Goal: Task Accomplishment & Management: Complete application form

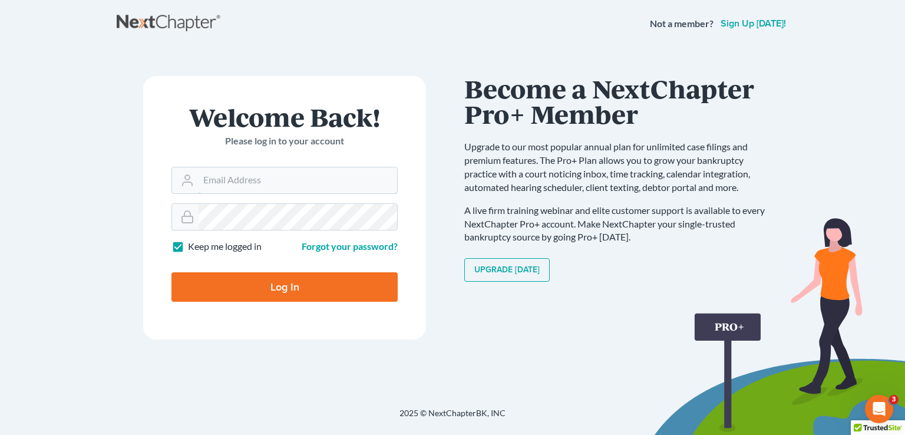
type input "Joel@debtshieldlaw.com"
click at [256, 288] on input "Log In" at bounding box center [284, 286] width 226 height 29
type input "Thinking..."
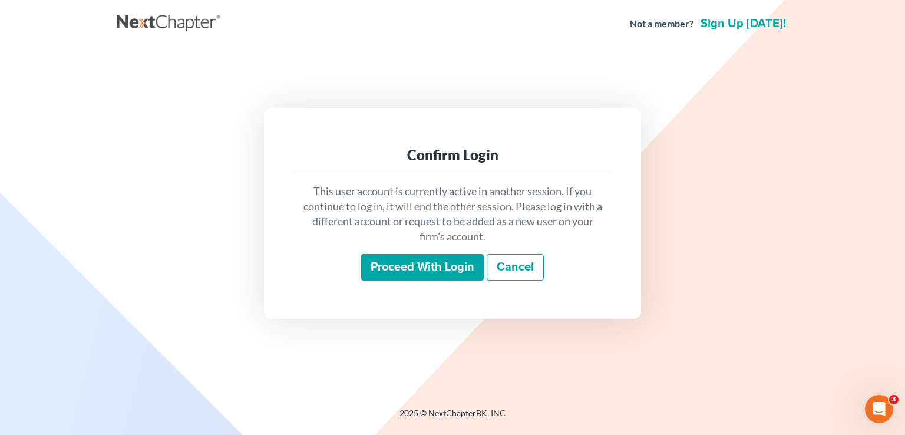
click at [398, 260] on input "Proceed with login" at bounding box center [422, 267] width 123 height 27
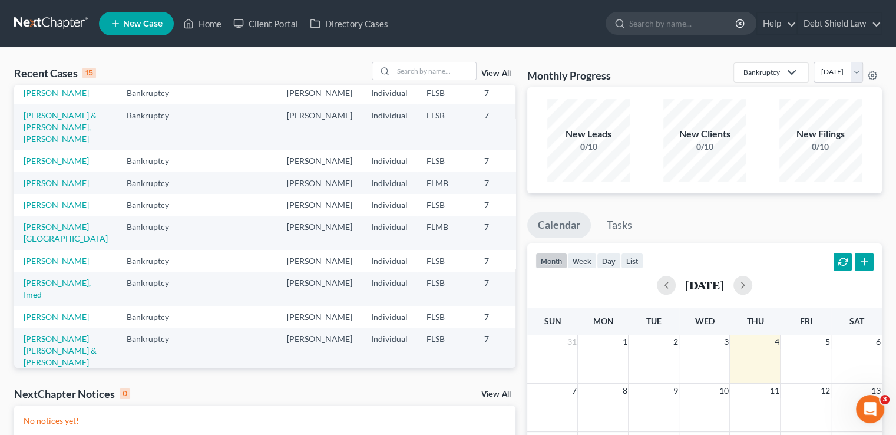
scroll to position [121, 0]
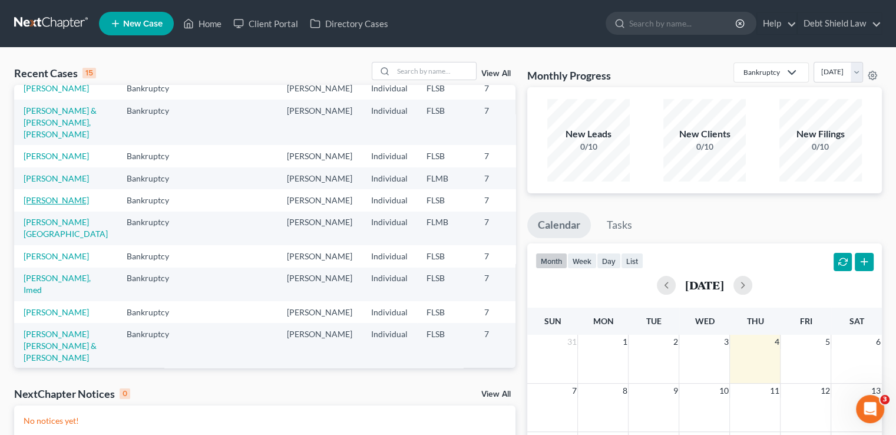
click at [29, 205] on link "Larios, Jorge" at bounding box center [56, 200] width 65 height 10
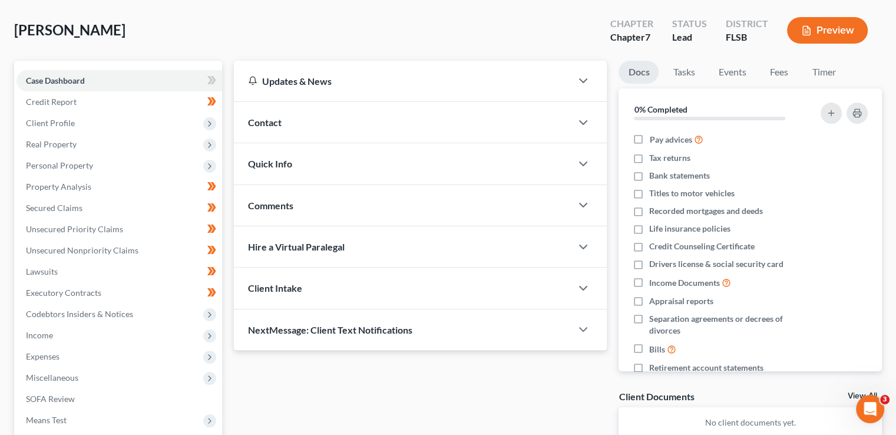
scroll to position [78, 0]
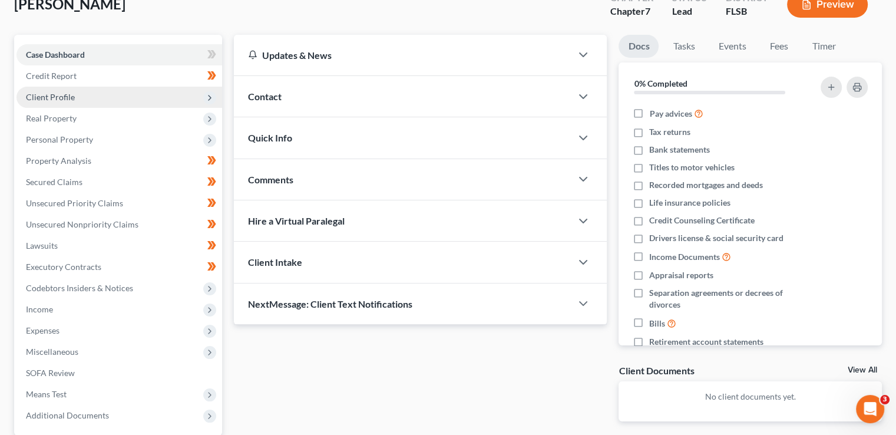
click at [202, 98] on span "Client Profile" at bounding box center [119, 97] width 206 height 21
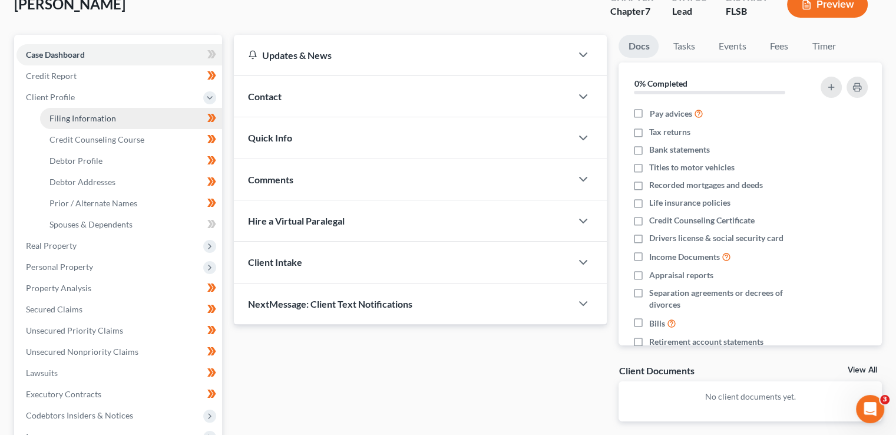
click at [159, 110] on link "Filing Information" at bounding box center [131, 118] width 182 height 21
select select "1"
select select "0"
select select "9"
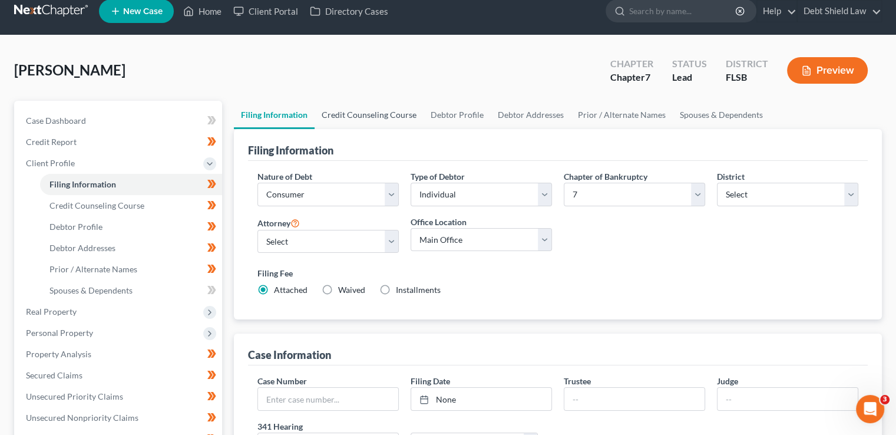
click at [378, 111] on link "Credit Counseling Course" at bounding box center [369, 115] width 109 height 28
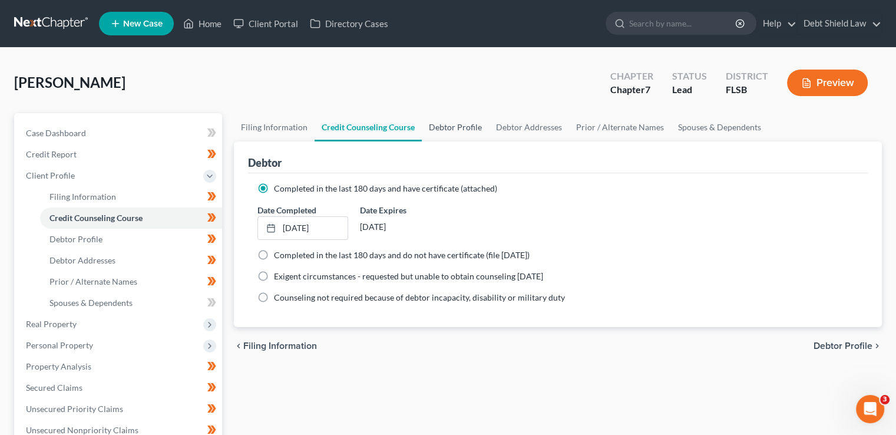
click at [457, 132] on link "Debtor Profile" at bounding box center [455, 127] width 67 height 28
select select "1"
select select "4"
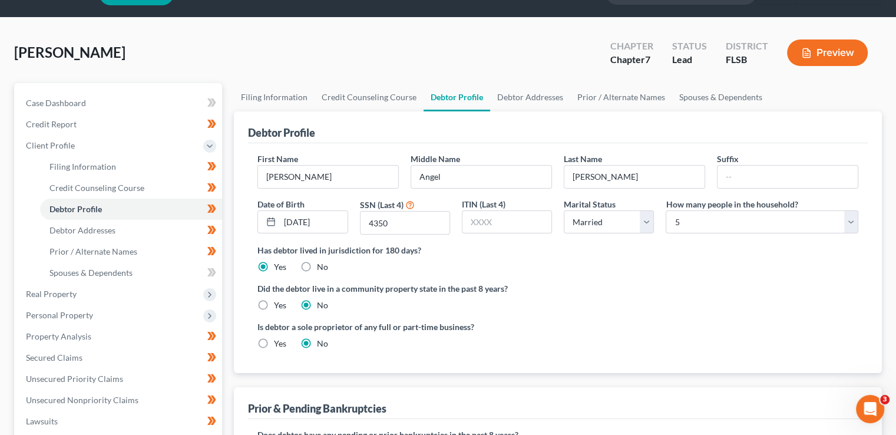
scroll to position [28, 0]
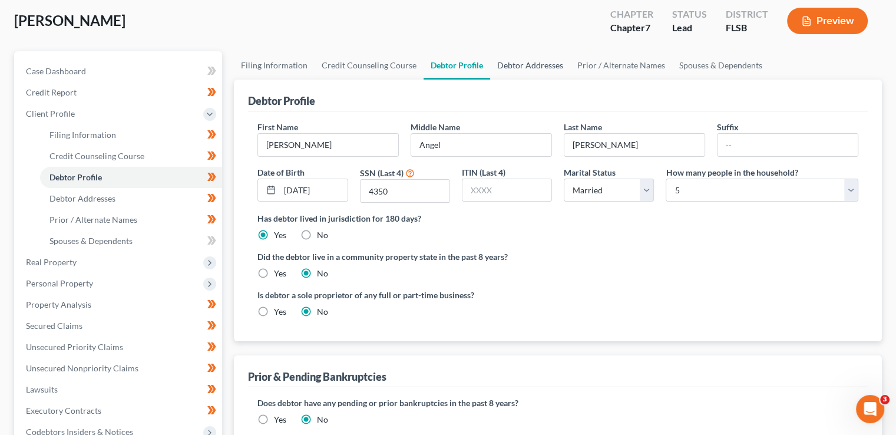
click at [518, 78] on link "Debtor Addresses" at bounding box center [530, 65] width 80 height 28
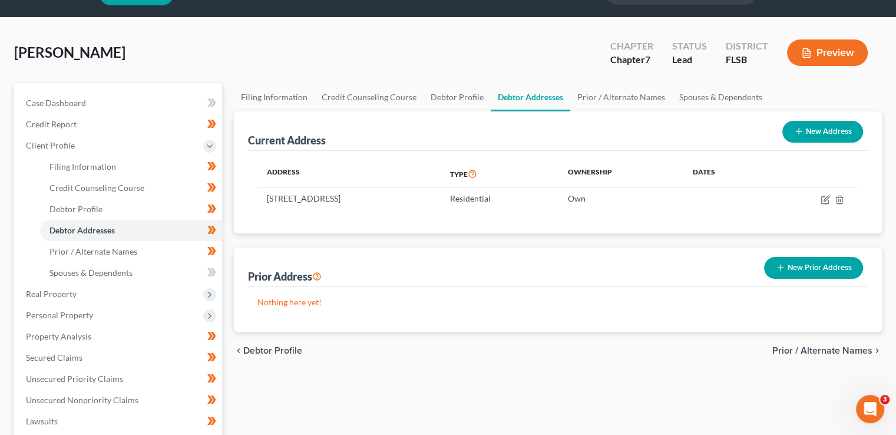
scroll to position [34, 0]
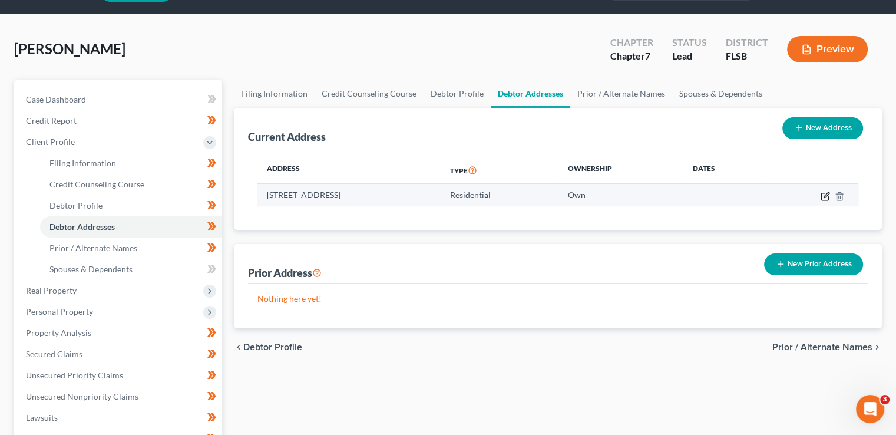
click at [825, 193] on icon "button" at bounding box center [825, 195] width 9 height 9
select select "9"
select select "0"
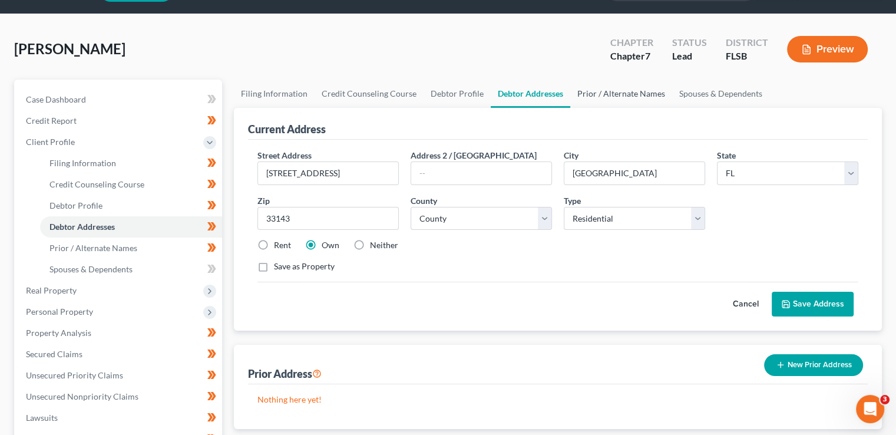
click at [639, 93] on link "Prior / Alternate Names" at bounding box center [621, 94] width 102 height 28
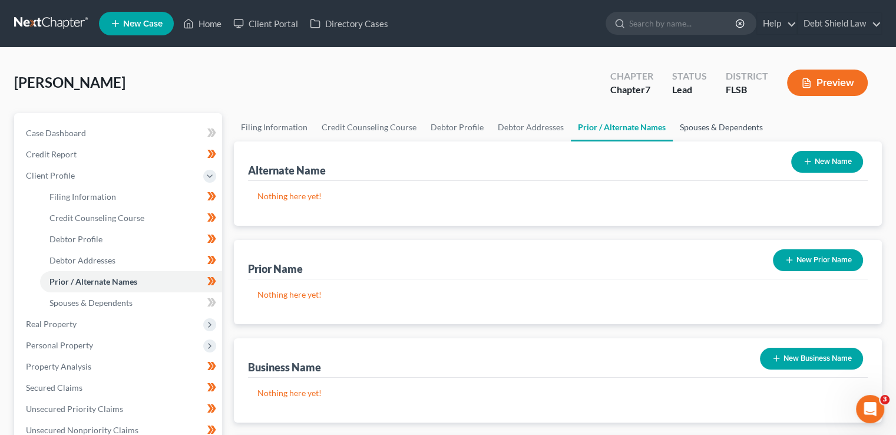
click at [718, 127] on link "Spouses & Dependents" at bounding box center [721, 127] width 97 height 28
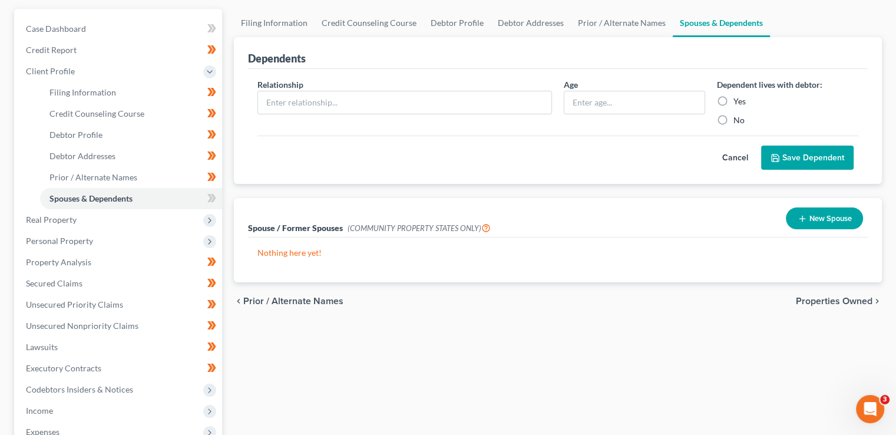
scroll to position [111, 0]
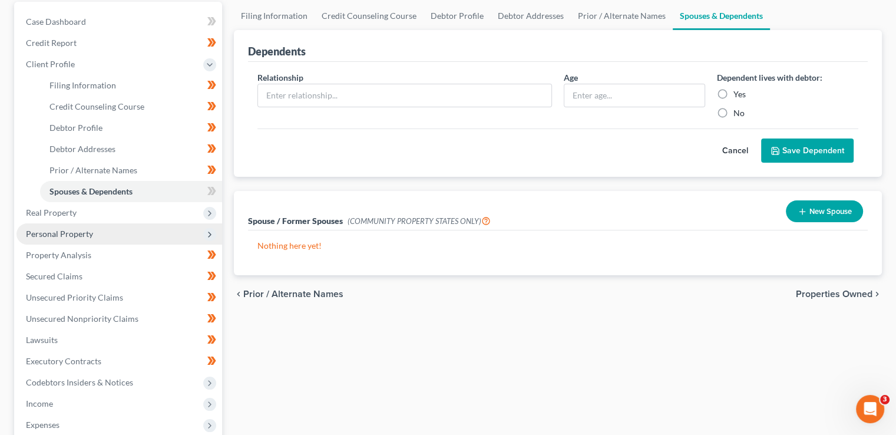
click at [201, 223] on span "Personal Property" at bounding box center [119, 233] width 206 height 21
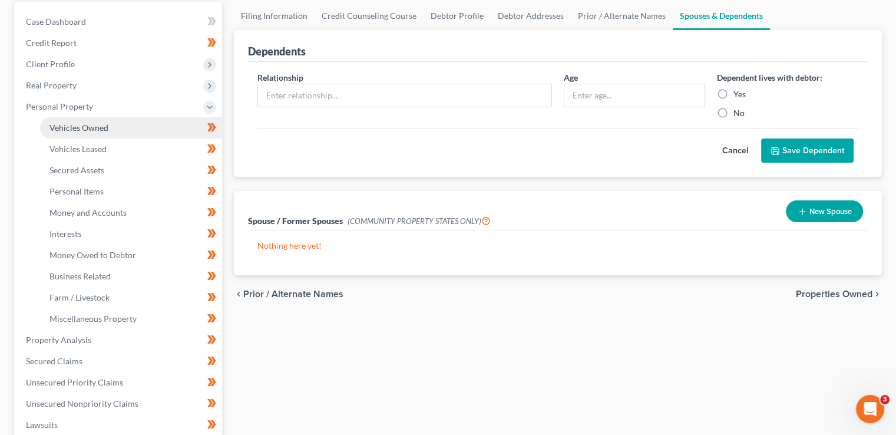
click at [123, 127] on link "Vehicles Owned" at bounding box center [131, 127] width 182 height 21
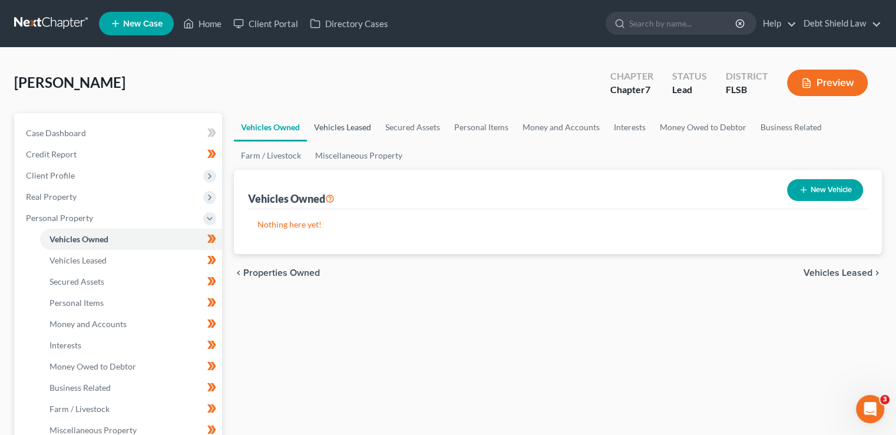
click at [348, 125] on link "Vehicles Leased" at bounding box center [342, 127] width 71 height 28
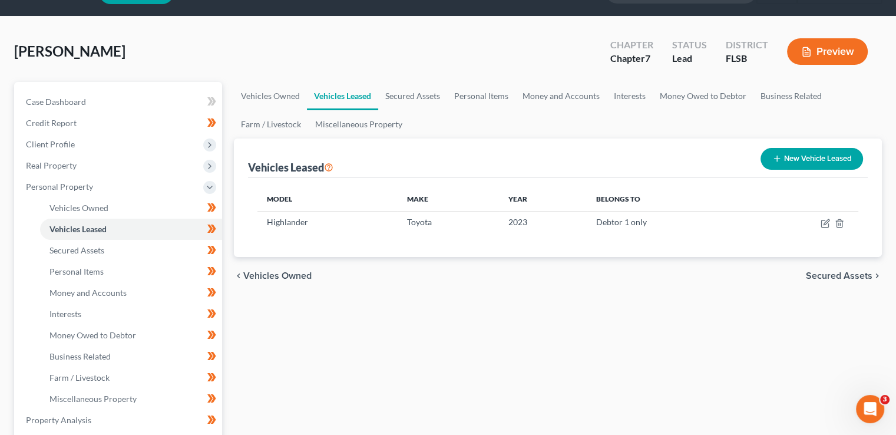
scroll to position [60, 0]
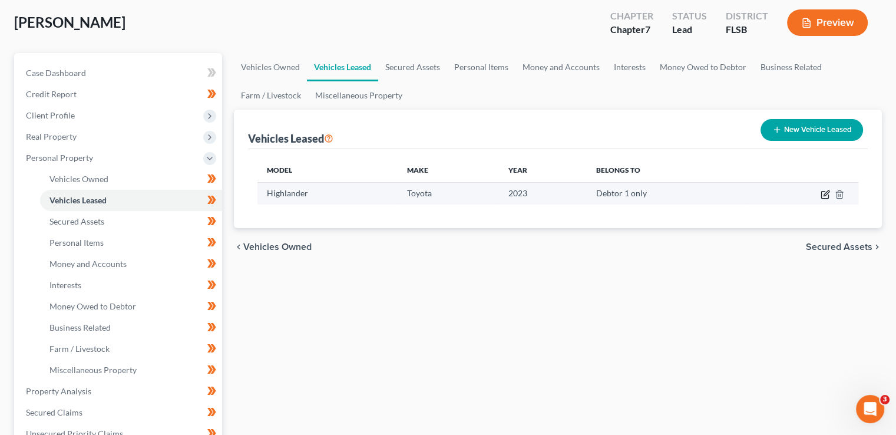
click at [825, 191] on icon "button" at bounding box center [825, 194] width 9 height 9
select select "0"
select select "3"
select select "0"
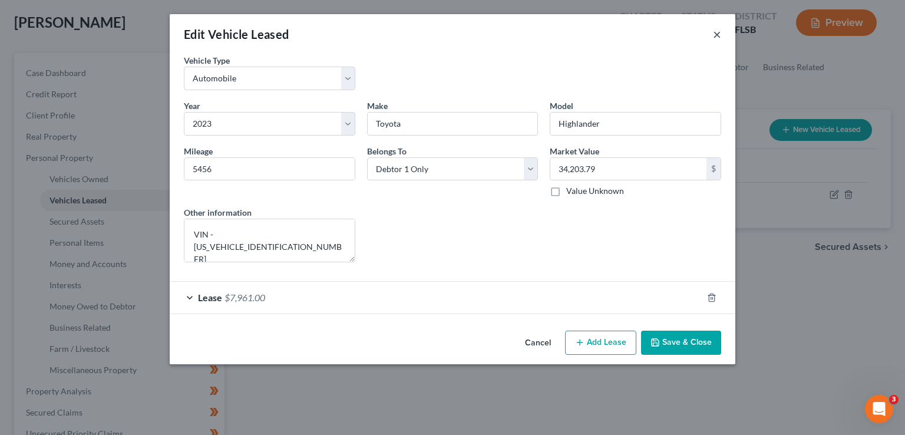
click at [720, 32] on button "×" at bounding box center [717, 34] width 8 height 14
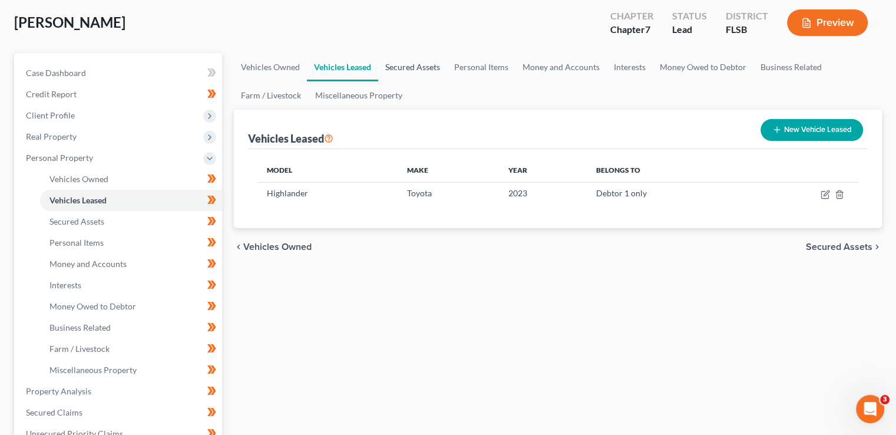
click at [416, 59] on link "Secured Assets" at bounding box center [412, 67] width 69 height 28
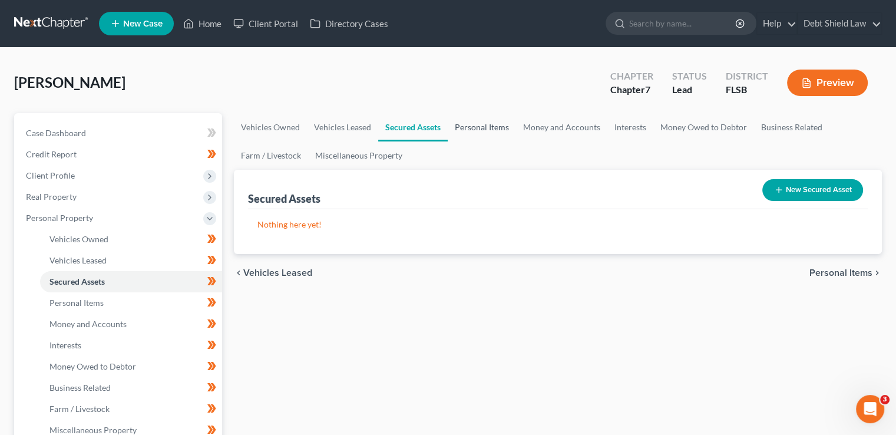
click at [484, 127] on link "Personal Items" at bounding box center [482, 127] width 68 height 28
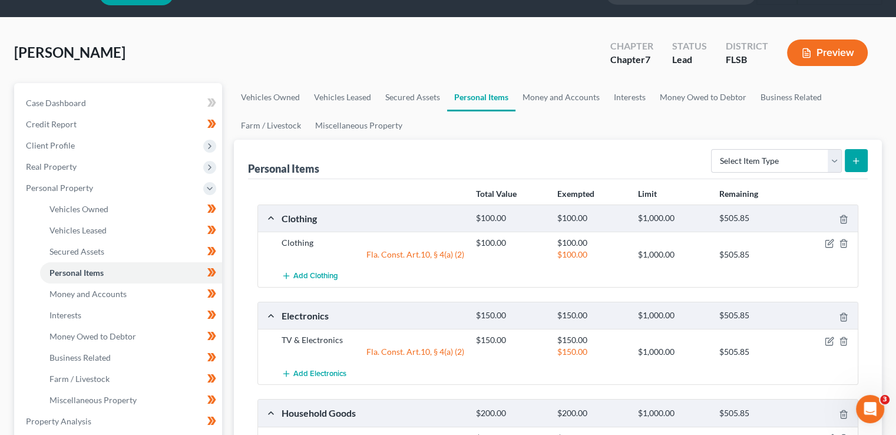
scroll to position [19, 0]
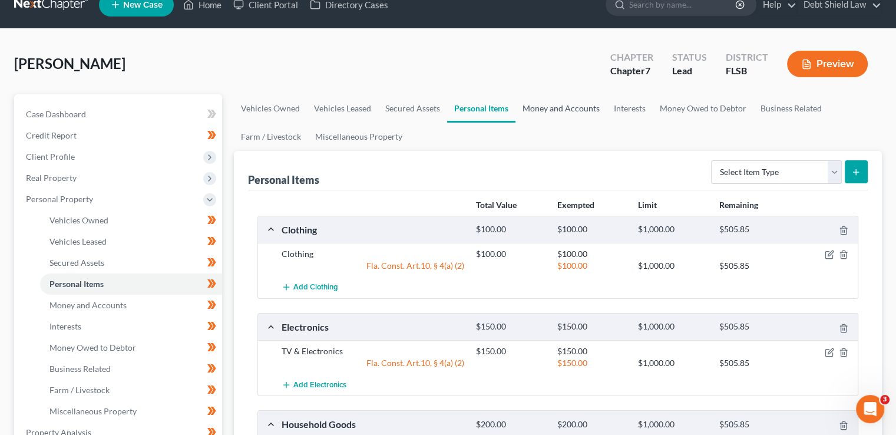
click at [561, 110] on link "Money and Accounts" at bounding box center [560, 108] width 91 height 28
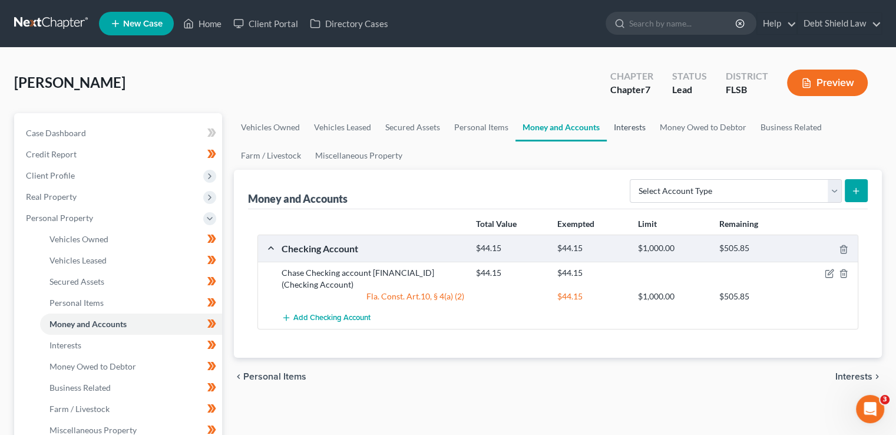
click at [630, 128] on link "Interests" at bounding box center [630, 127] width 46 height 28
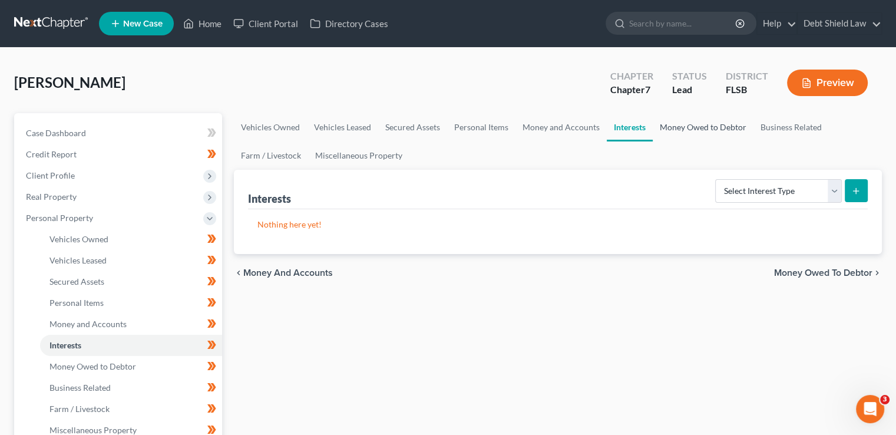
click at [705, 127] on link "Money Owed to Debtor" at bounding box center [703, 127] width 101 height 28
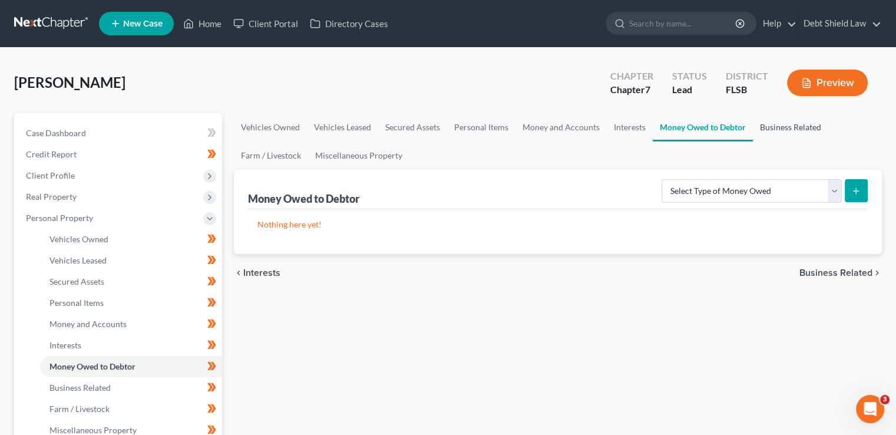
click at [794, 125] on link "Business Related" at bounding box center [790, 127] width 75 height 28
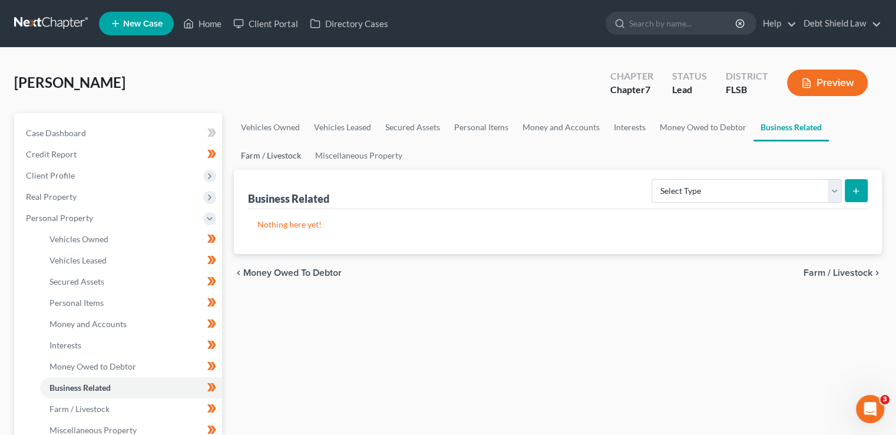
click at [282, 153] on link "Farm / Livestock" at bounding box center [271, 155] width 74 height 28
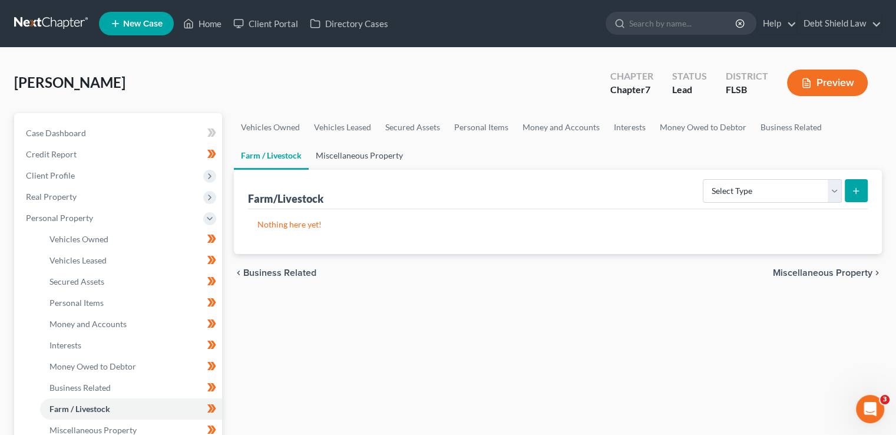
click at [382, 153] on link "Miscellaneous Property" at bounding box center [359, 155] width 101 height 28
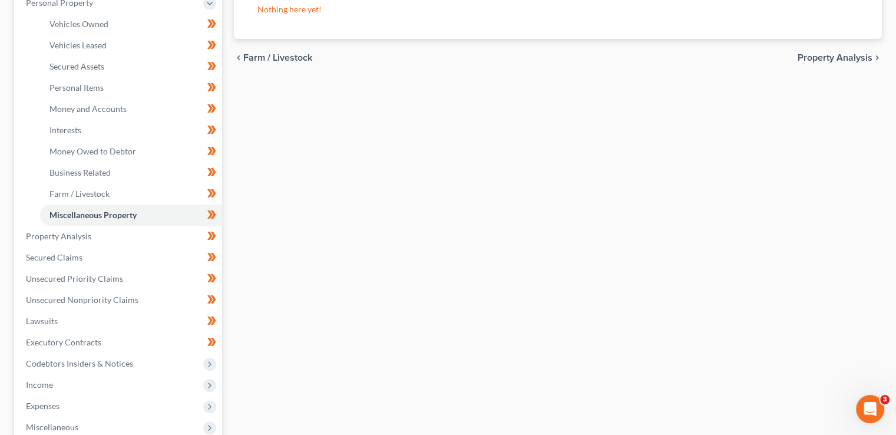
scroll to position [219, 0]
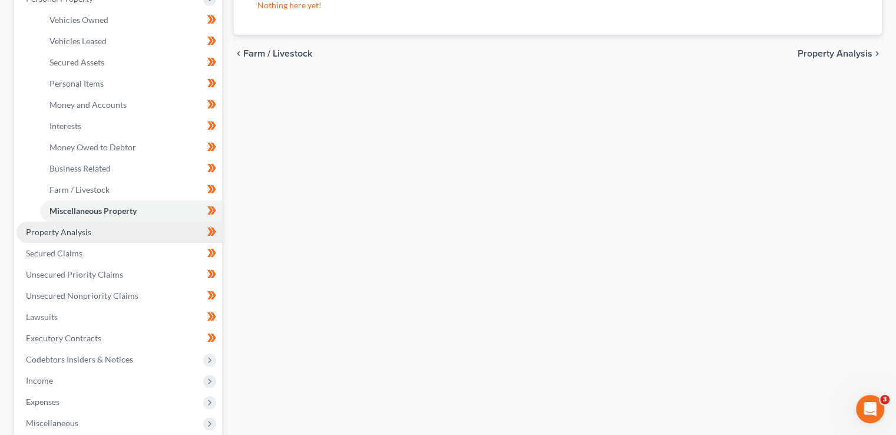
click at [104, 237] on link "Property Analysis" at bounding box center [119, 231] width 206 height 21
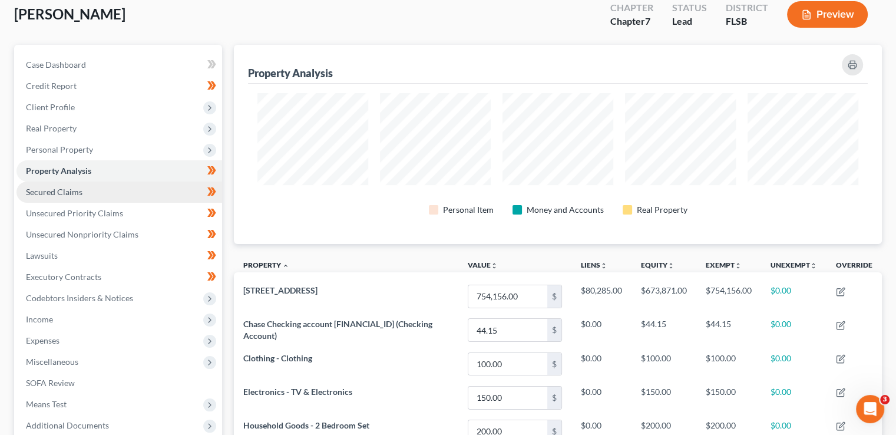
click at [107, 191] on link "Secured Claims" at bounding box center [119, 191] width 206 height 21
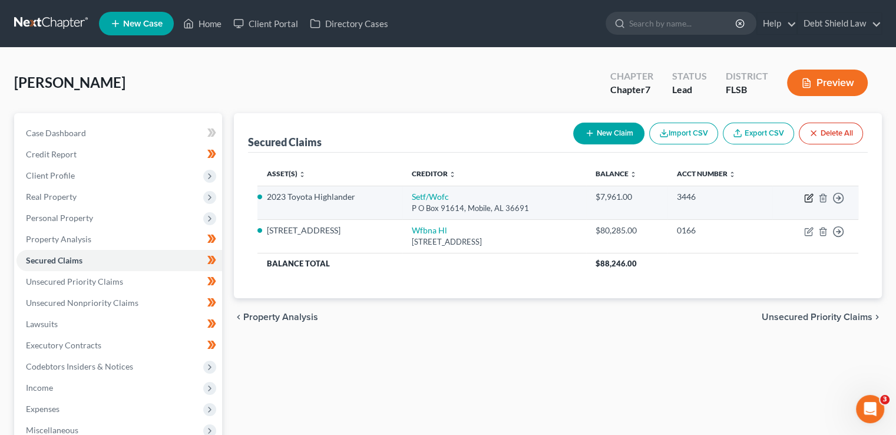
click at [808, 194] on icon "button" at bounding box center [808, 197] width 9 height 9
select select "0"
select select "2"
select select "0"
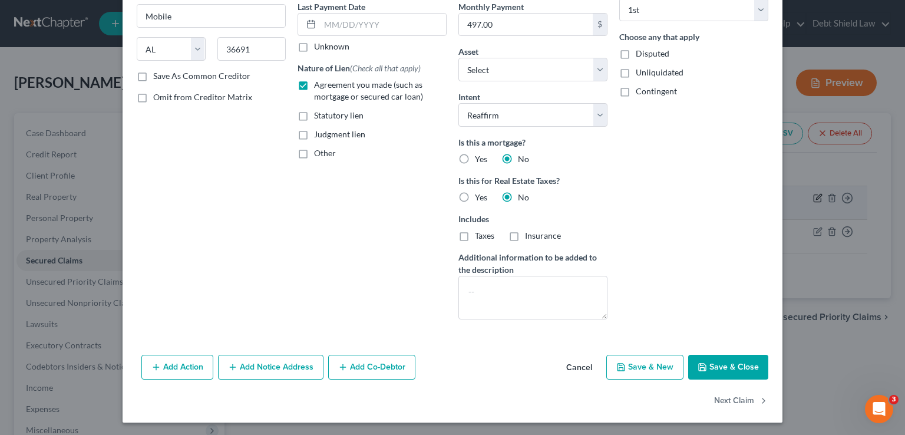
scroll to position [47, 0]
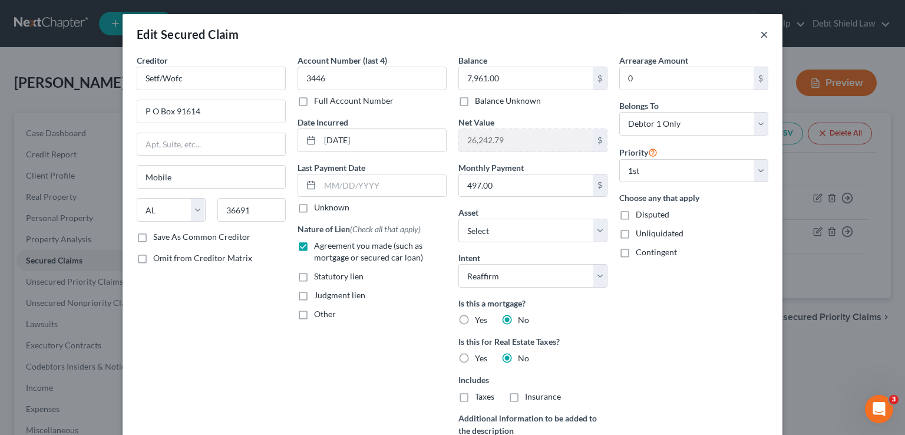
click at [762, 31] on button "×" at bounding box center [764, 34] width 8 height 14
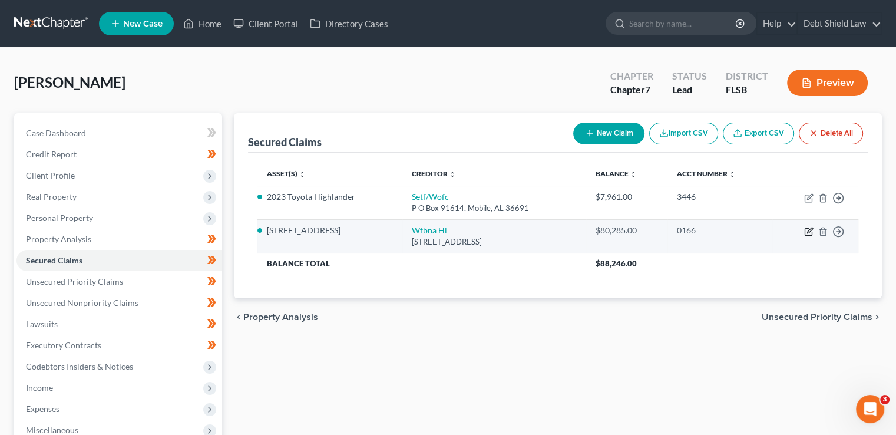
click at [812, 230] on icon "button" at bounding box center [808, 231] width 9 height 9
select select "16"
select select "4"
select select "2"
select select "3"
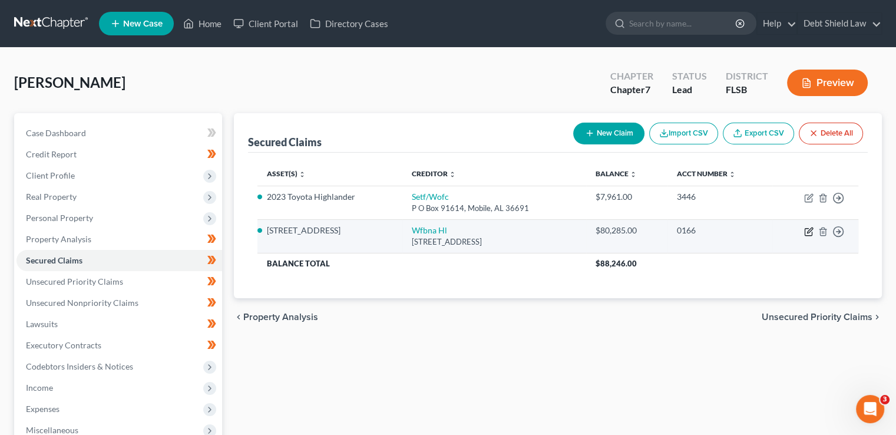
select select "0"
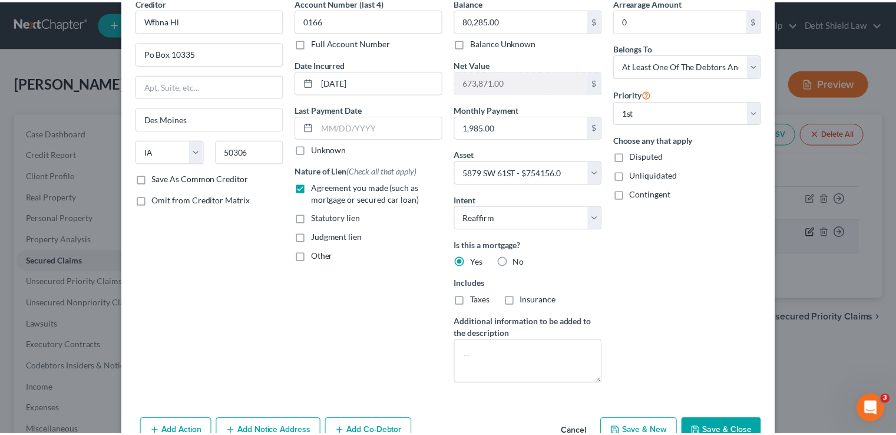
scroll to position [0, 0]
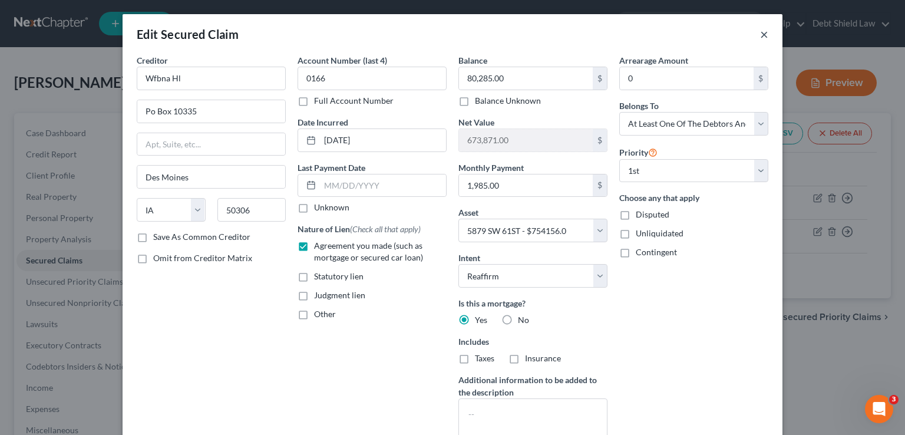
click at [760, 35] on button "×" at bounding box center [764, 34] width 8 height 14
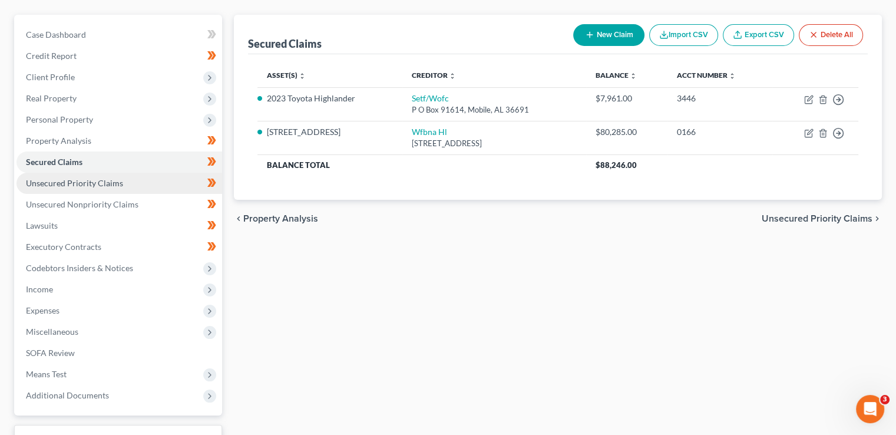
click at [139, 186] on link "Unsecured Priority Claims" at bounding box center [119, 183] width 206 height 21
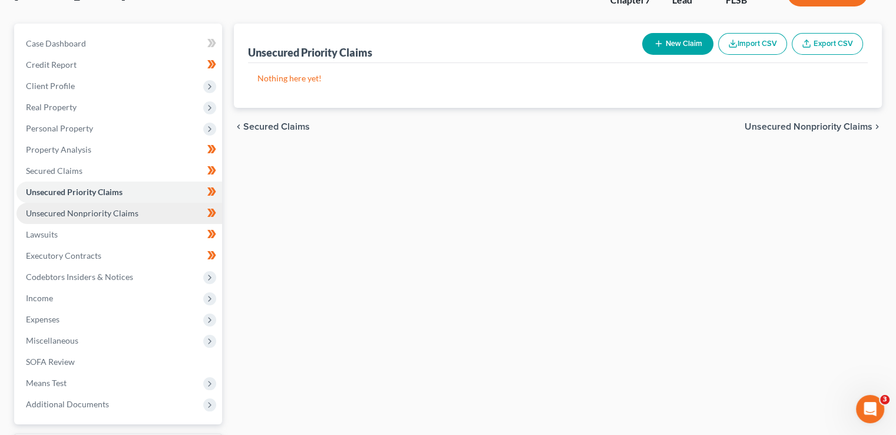
click at [134, 217] on span "Unsecured Nonpriority Claims" at bounding box center [82, 213] width 113 height 10
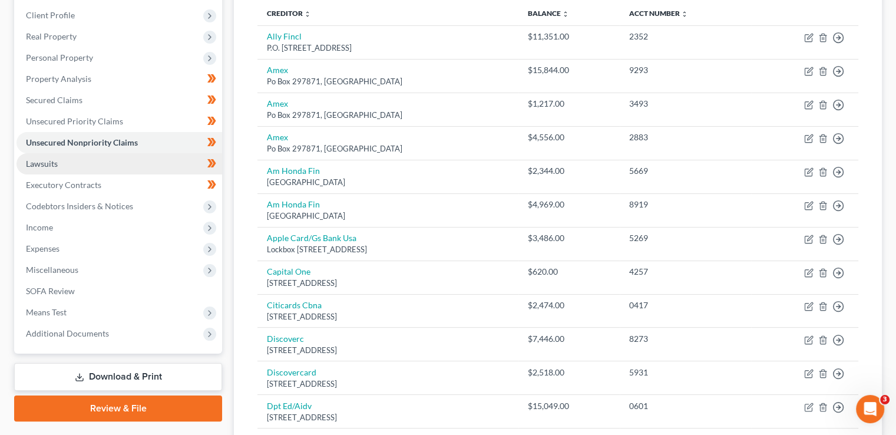
click at [120, 166] on link "Lawsuits" at bounding box center [119, 163] width 206 height 21
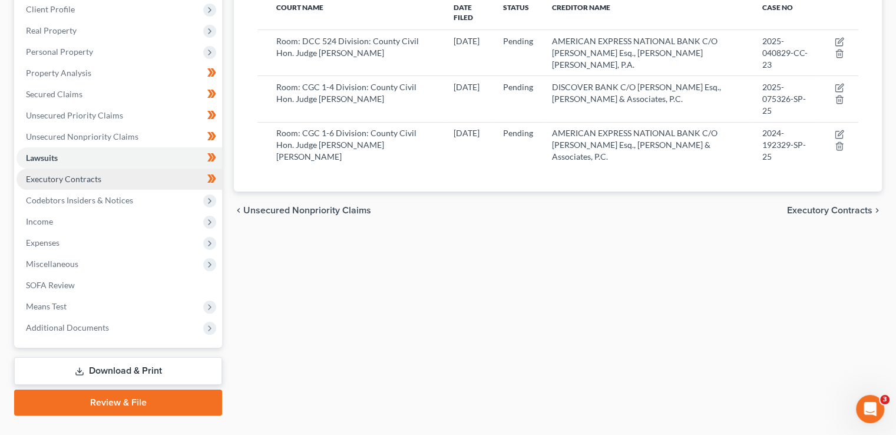
click at [176, 173] on link "Executory Contracts" at bounding box center [119, 178] width 206 height 21
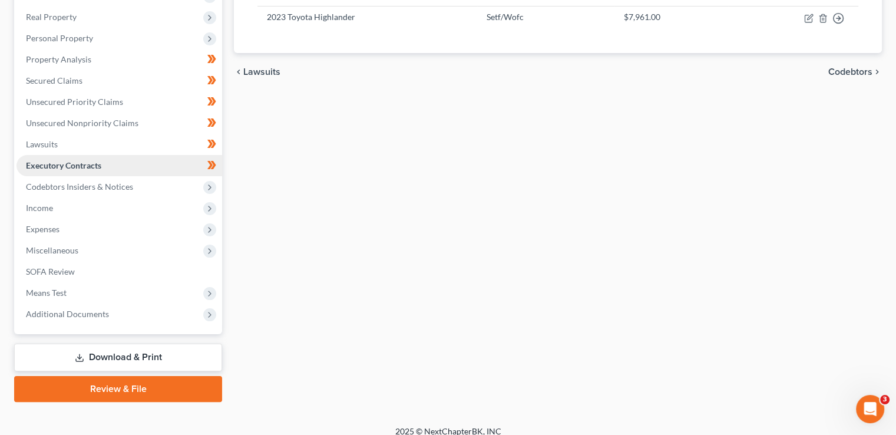
scroll to position [180, 0]
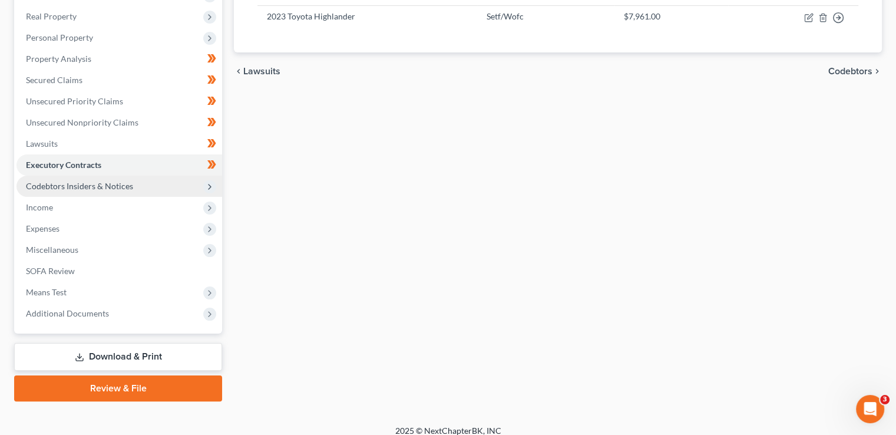
click at [203, 184] on span "Codebtors Insiders & Notices" at bounding box center [119, 186] width 206 height 21
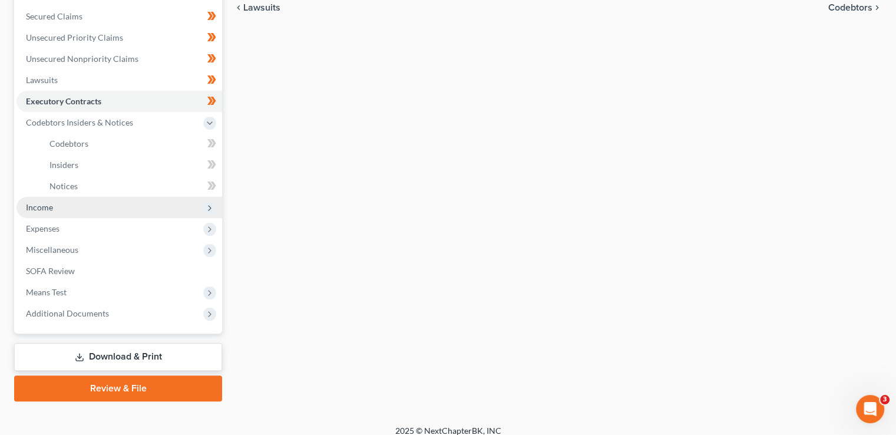
click at [207, 206] on icon at bounding box center [209, 207] width 9 height 9
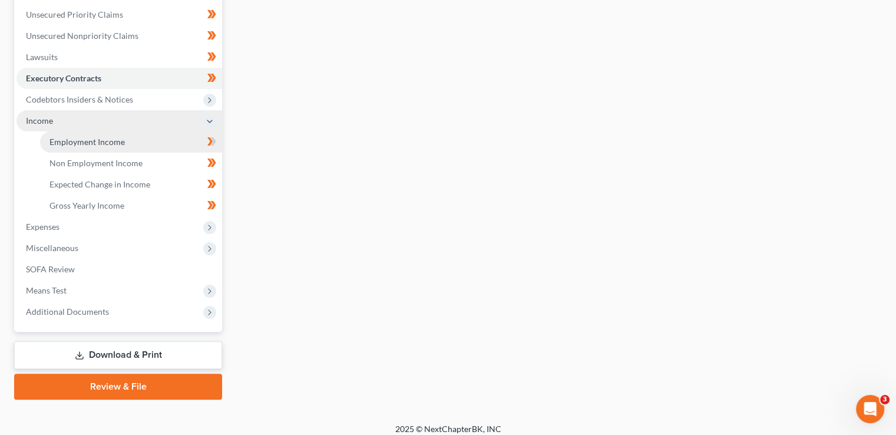
click at [141, 144] on link "Employment Income" at bounding box center [131, 141] width 182 height 21
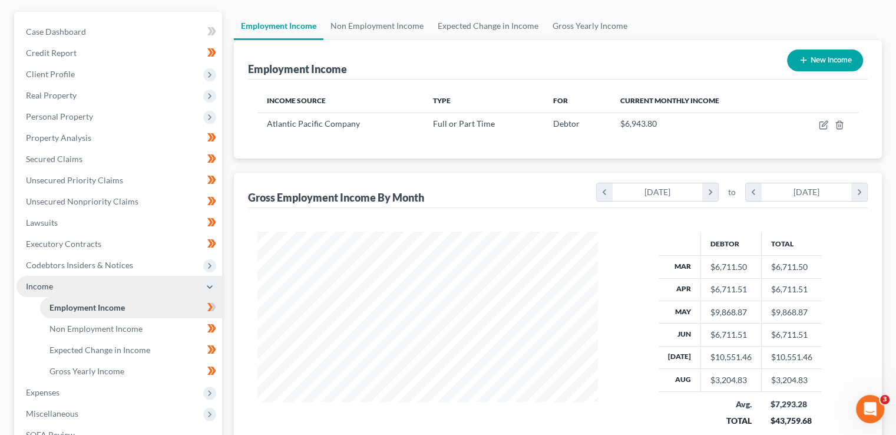
scroll to position [90, 0]
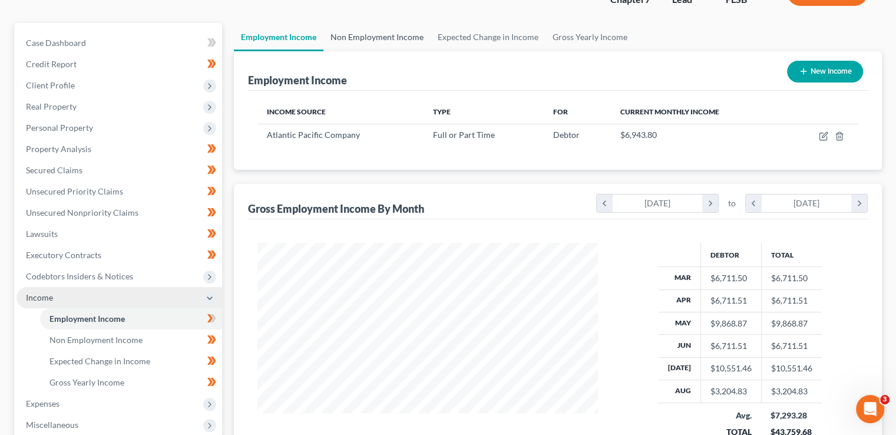
click at [385, 31] on link "Non Employment Income" at bounding box center [376, 37] width 107 height 28
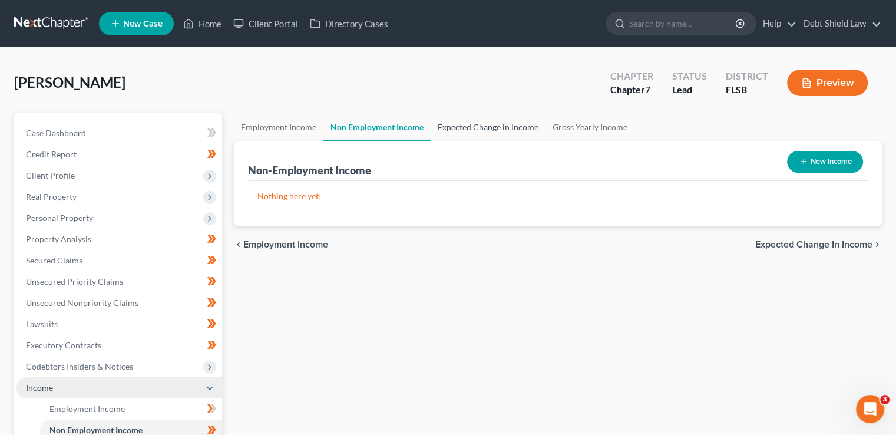
click at [495, 130] on link "Expected Change in Income" at bounding box center [488, 127] width 115 height 28
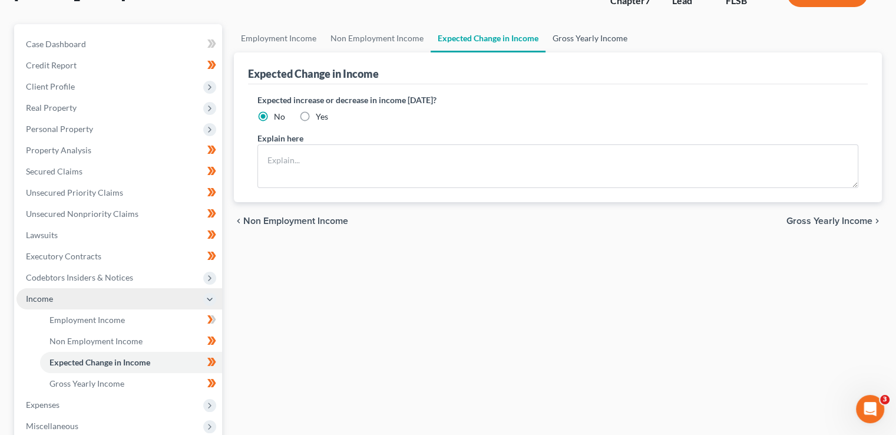
click at [594, 29] on link "Gross Yearly Income" at bounding box center [589, 38] width 89 height 28
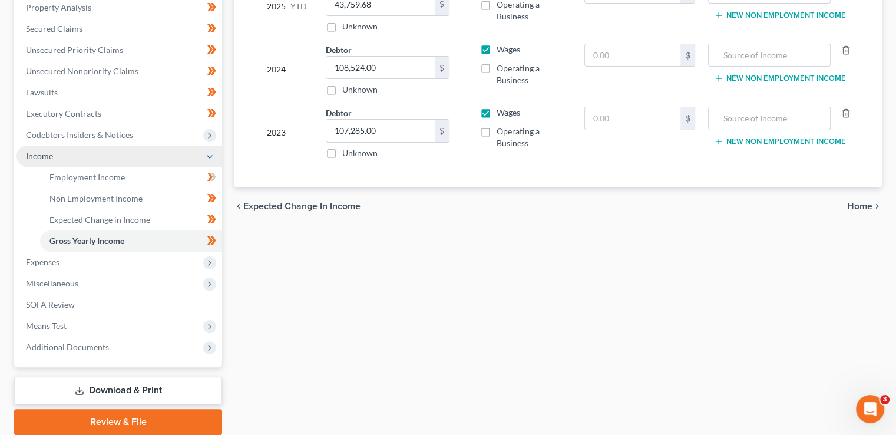
scroll to position [232, 0]
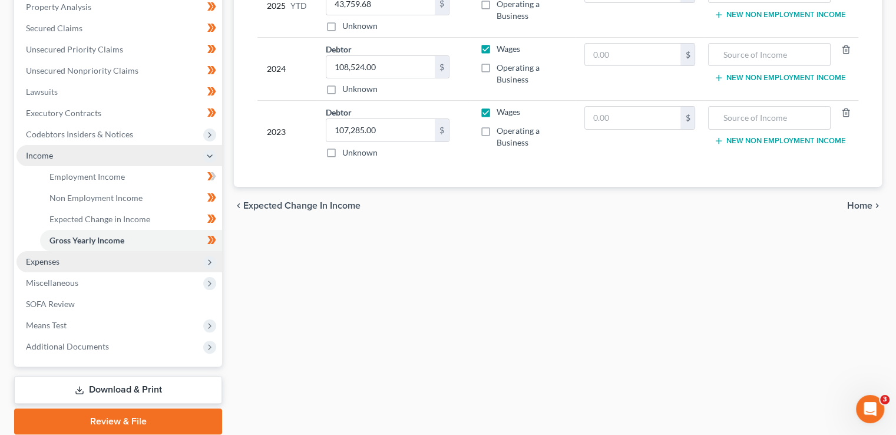
click at [206, 259] on icon at bounding box center [209, 261] width 9 height 9
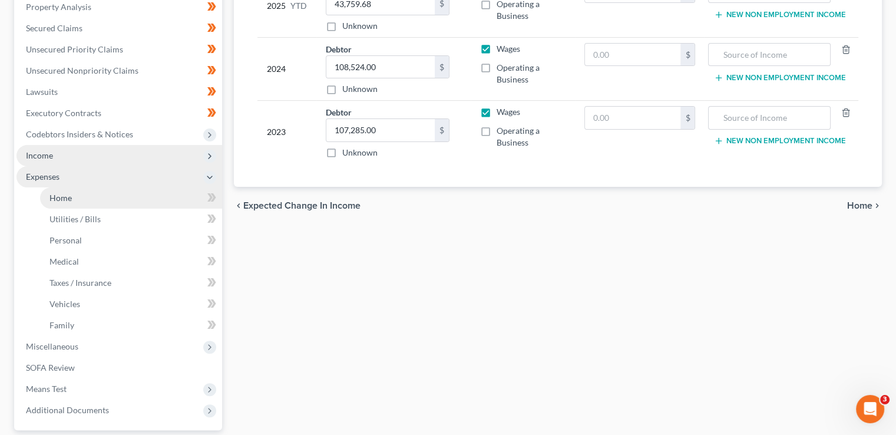
click at [121, 203] on link "Home" at bounding box center [131, 197] width 182 height 21
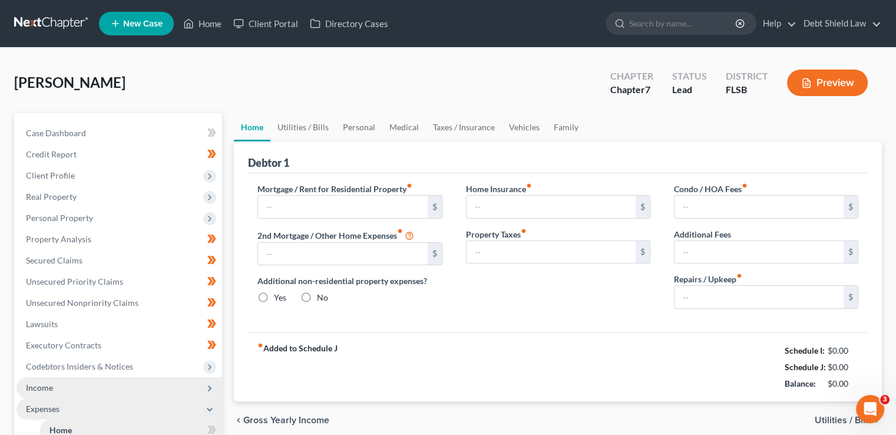
type input "1,985.00"
type input "0.00"
radio input "true"
type input "342.00"
type input "362.97"
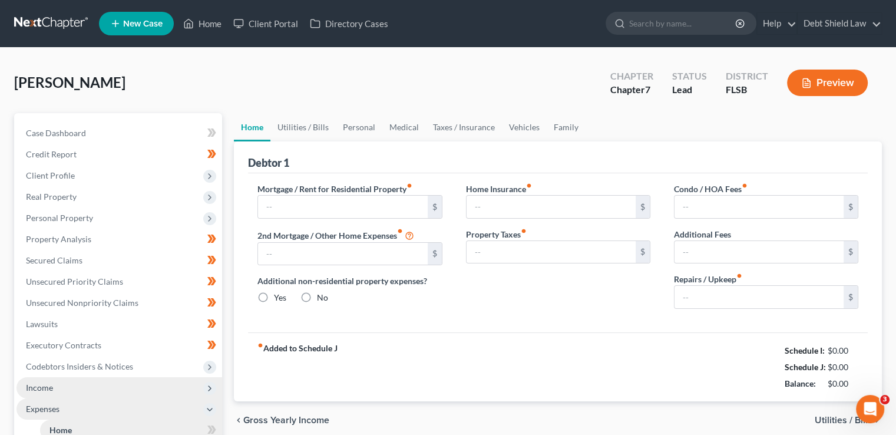
type input "0.00"
type input "100.00"
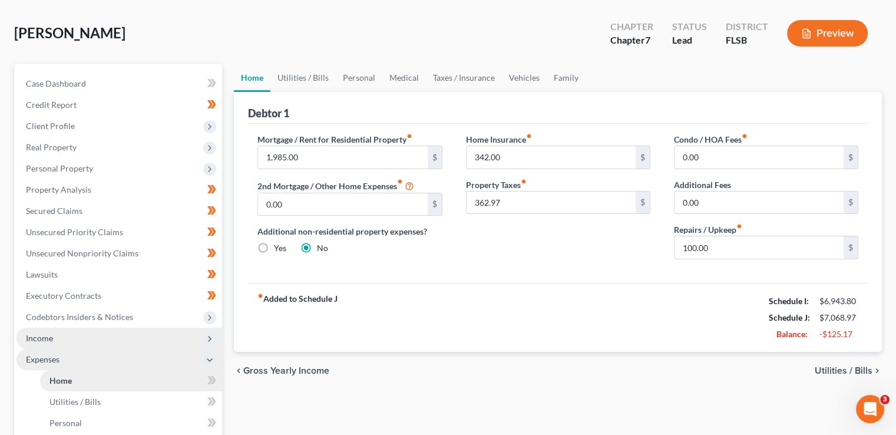
scroll to position [49, 0]
click at [722, 250] on input "100.00" at bounding box center [758, 247] width 169 height 22
click at [300, 80] on link "Utilities / Bills" at bounding box center [302, 78] width 65 height 28
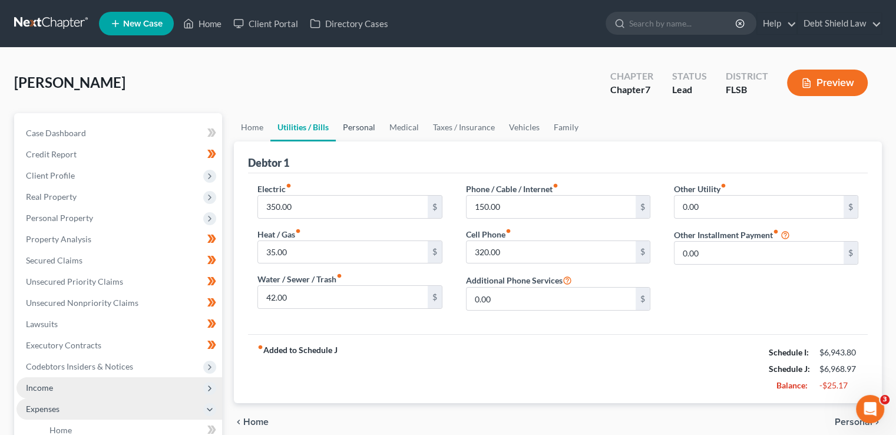
click at [360, 135] on link "Personal" at bounding box center [359, 127] width 47 height 28
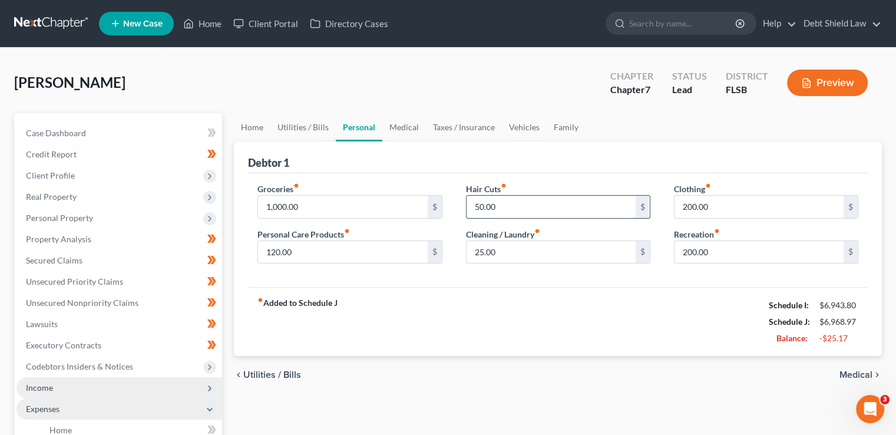
click at [502, 208] on input "50.00" at bounding box center [551, 207] width 169 height 22
click at [718, 211] on input "200.00" at bounding box center [758, 207] width 169 height 22
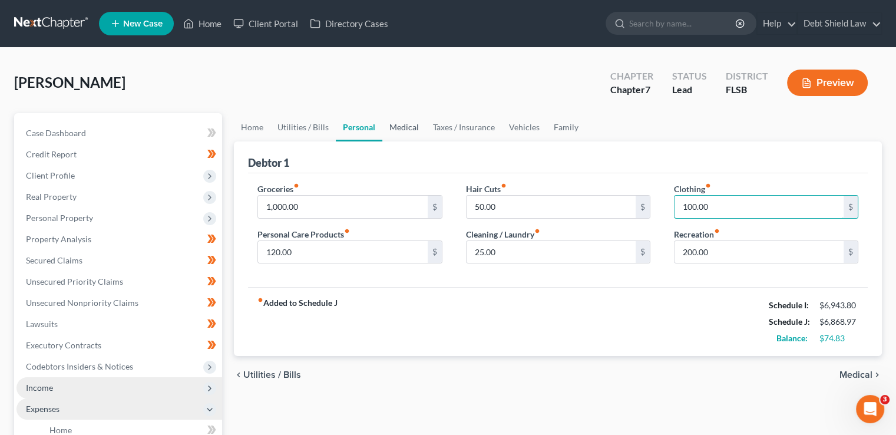
type input "100.00"
click at [402, 123] on link "Medical" at bounding box center [404, 127] width 44 height 28
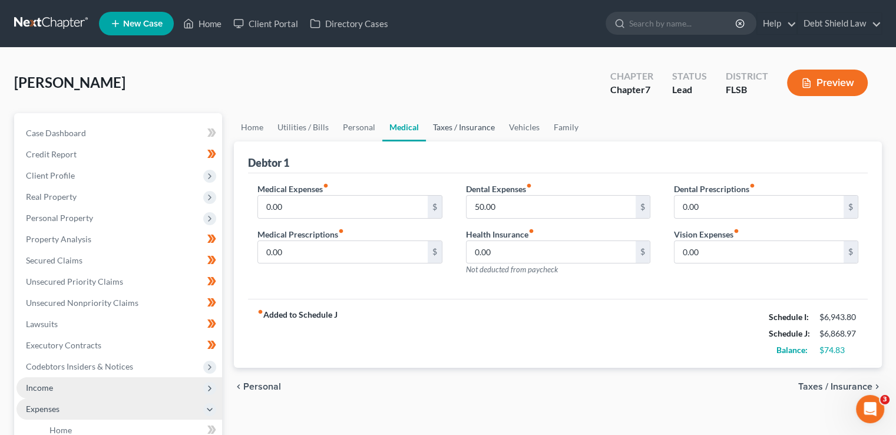
click at [447, 135] on link "Taxes / Insurance" at bounding box center [464, 127] width 76 height 28
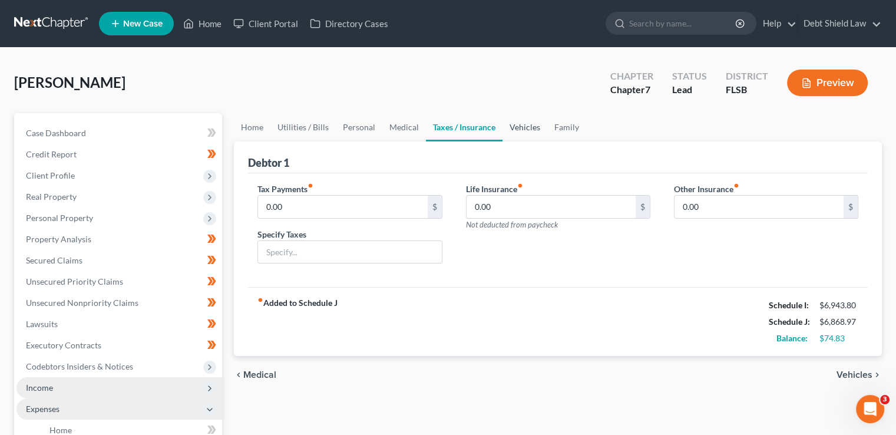
click at [532, 133] on link "Vehicles" at bounding box center [524, 127] width 45 height 28
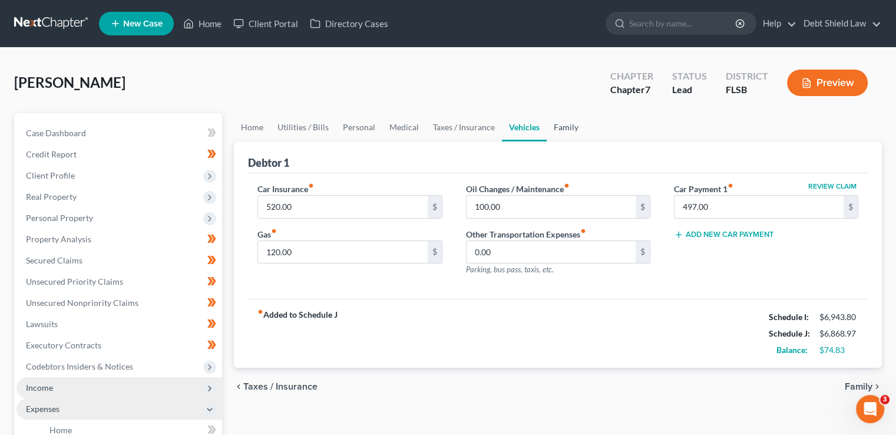
click at [564, 135] on link "Family" at bounding box center [566, 127] width 39 height 28
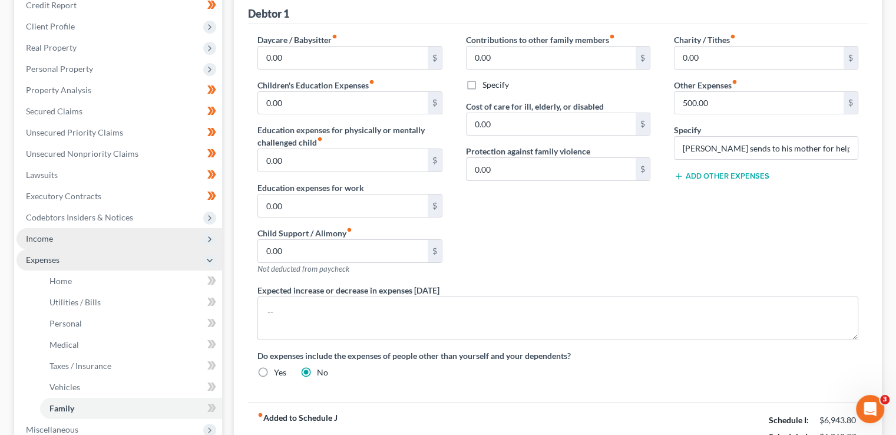
scroll to position [339, 0]
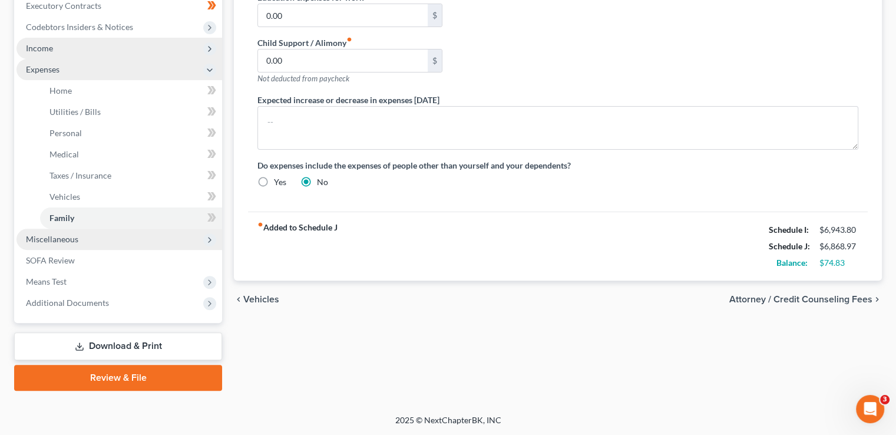
click at [191, 240] on span "Miscellaneous" at bounding box center [119, 239] width 206 height 21
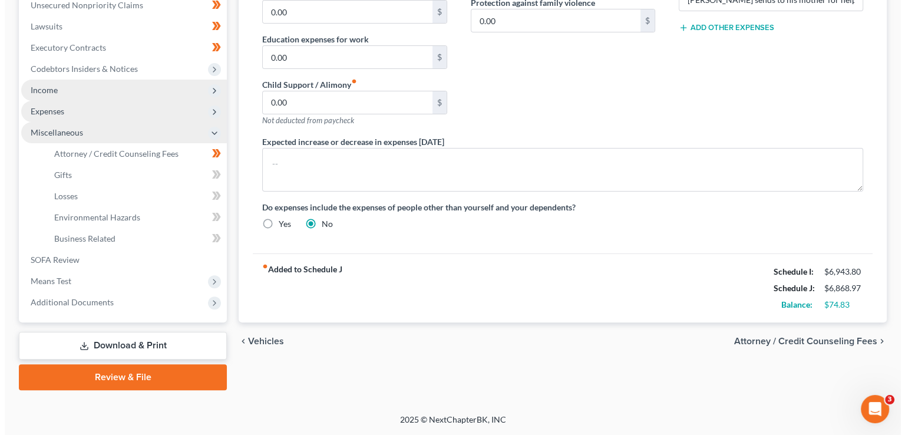
scroll to position [297, 0]
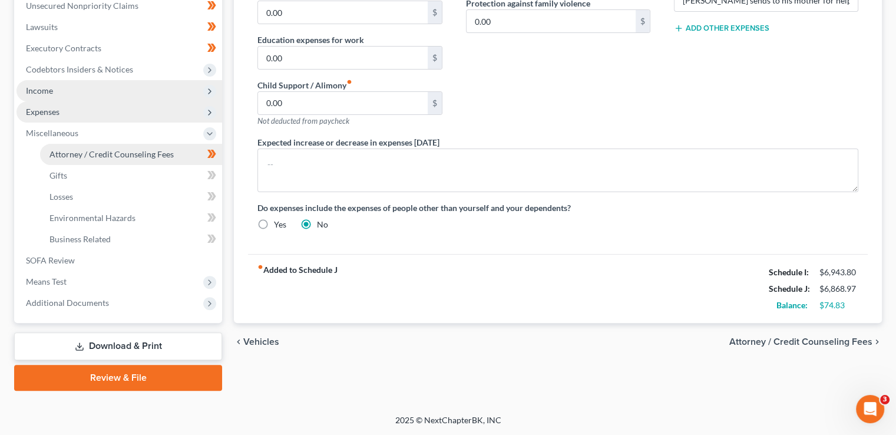
click at [134, 151] on span "Attorney / Credit Counseling Fees" at bounding box center [111, 154] width 124 height 10
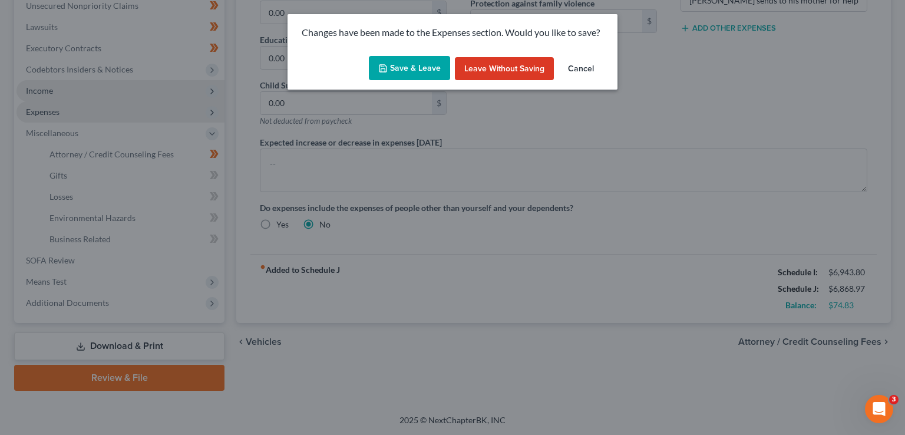
click at [418, 65] on button "Save & Leave" at bounding box center [409, 68] width 81 height 25
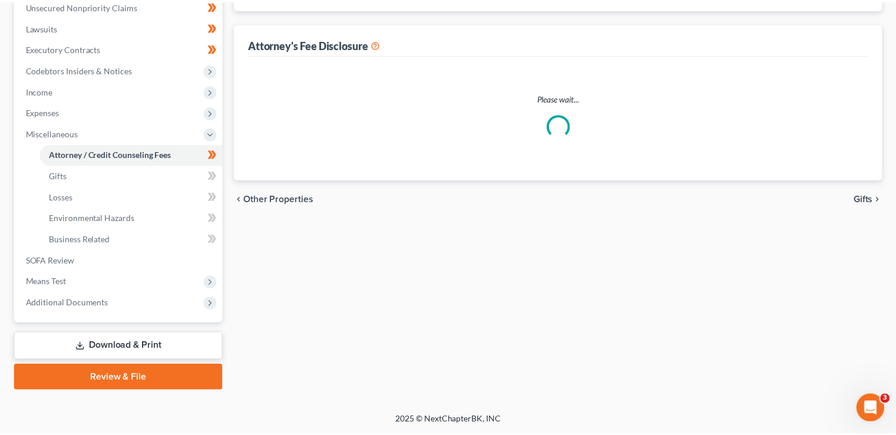
scroll to position [160, 0]
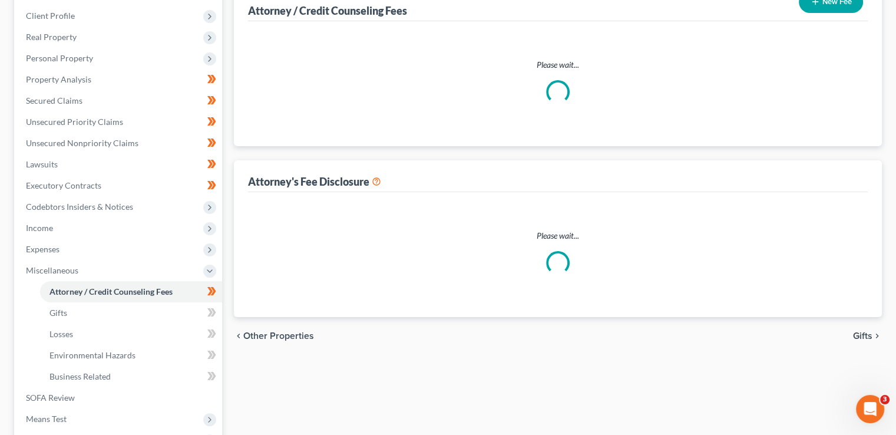
select select "2"
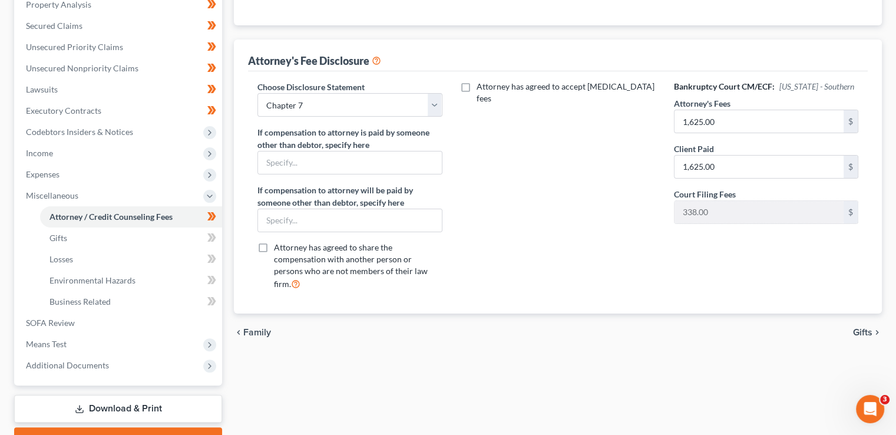
scroll to position [236, 0]
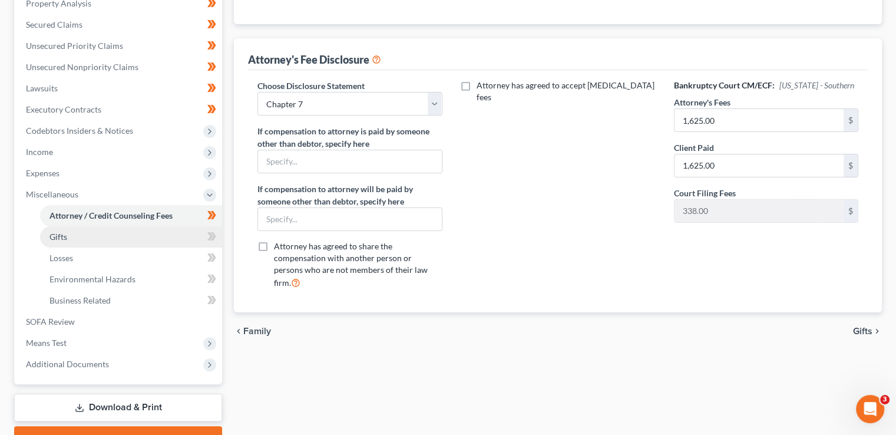
click at [150, 234] on link "Gifts" at bounding box center [131, 236] width 182 height 21
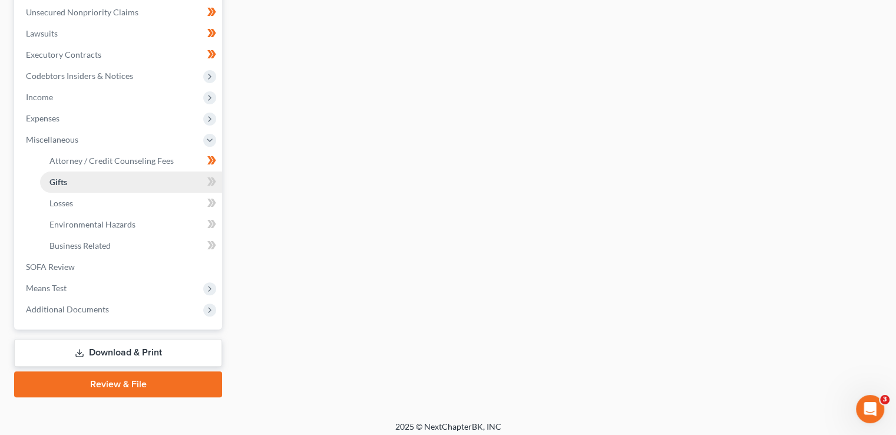
scroll to position [295, 0]
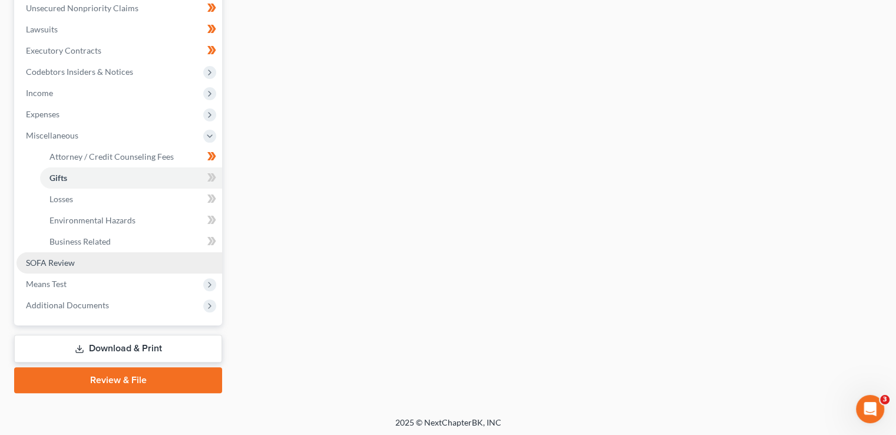
click at [97, 264] on link "SOFA Review" at bounding box center [119, 262] width 206 height 21
